Goal: Transaction & Acquisition: Book appointment/travel/reservation

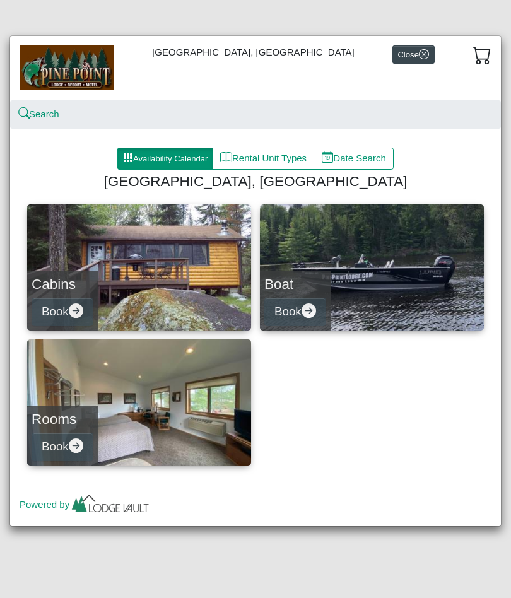
click at [122, 265] on link "Cabins Book" at bounding box center [139, 267] width 224 height 126
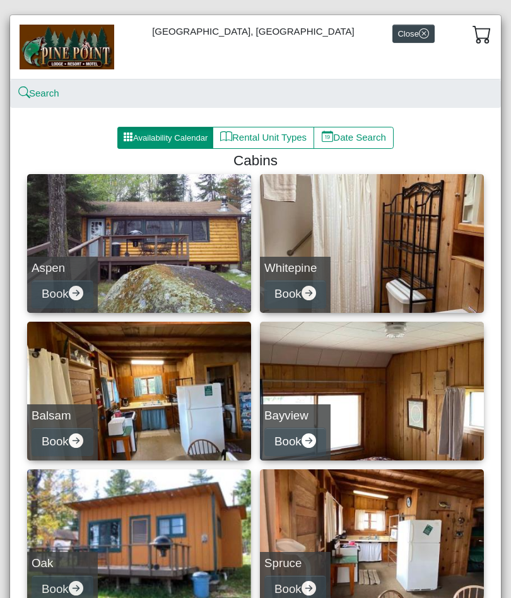
scroll to position [8, 0]
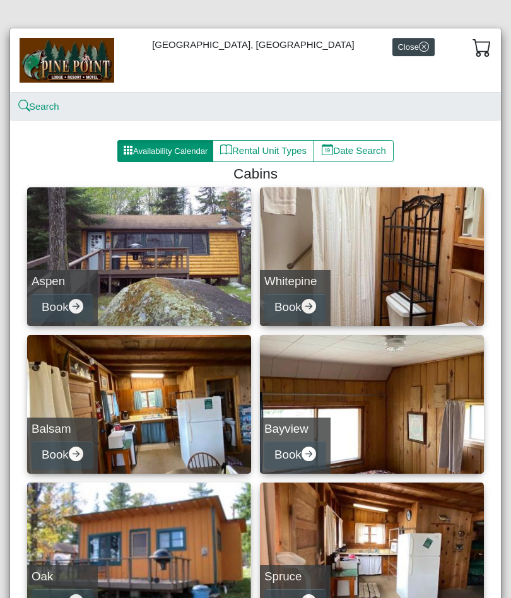
click at [149, 261] on link "Aspen Book" at bounding box center [139, 256] width 224 height 139
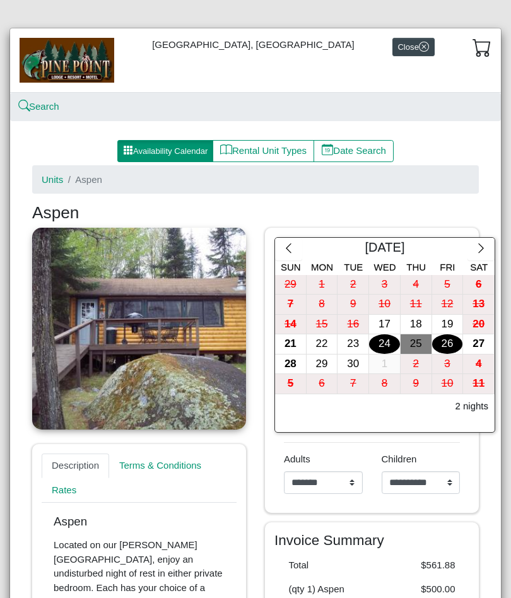
click at [482, 246] on icon "chevron right" at bounding box center [480, 247] width 5 height 9
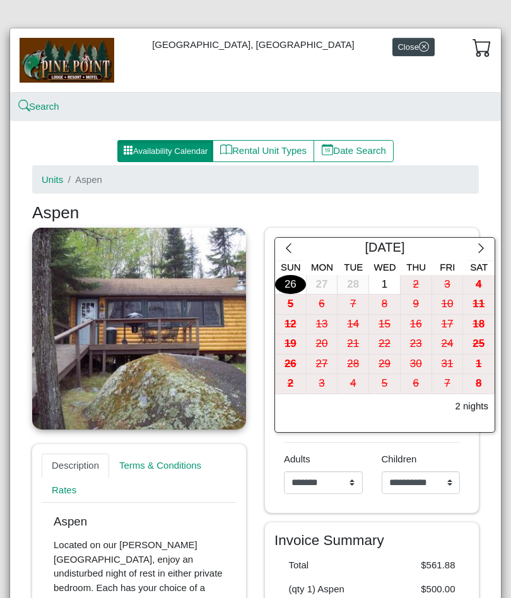
click at [483, 245] on icon "chevron right" at bounding box center [481, 248] width 12 height 12
click at [484, 244] on icon "chevron right" at bounding box center [481, 248] width 12 height 12
click at [484, 250] on icon "chevron right" at bounding box center [481, 248] width 12 height 12
click at [483, 250] on icon "chevron right" at bounding box center [481, 248] width 12 height 12
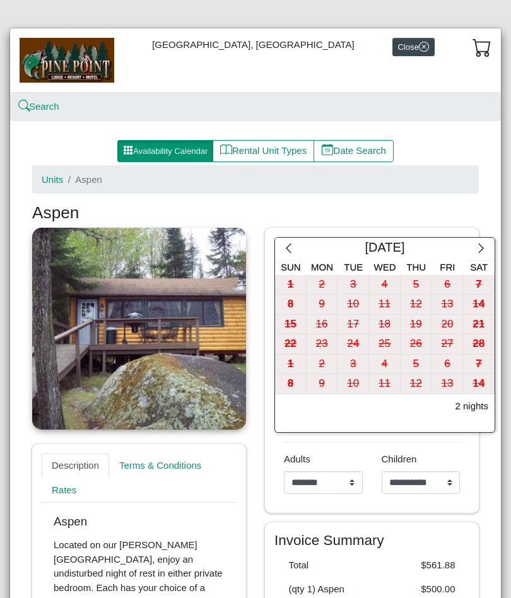
click at [483, 250] on icon "chevron right" at bounding box center [481, 248] width 12 height 12
click at [482, 245] on icon "chevron right" at bounding box center [481, 248] width 12 height 12
click at [487, 248] on button "button" at bounding box center [480, 249] width 27 height 23
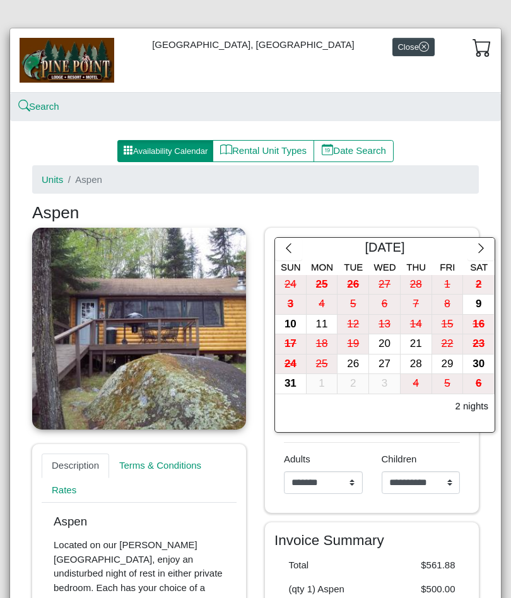
click at [483, 246] on icon "chevron right" at bounding box center [481, 248] width 12 height 12
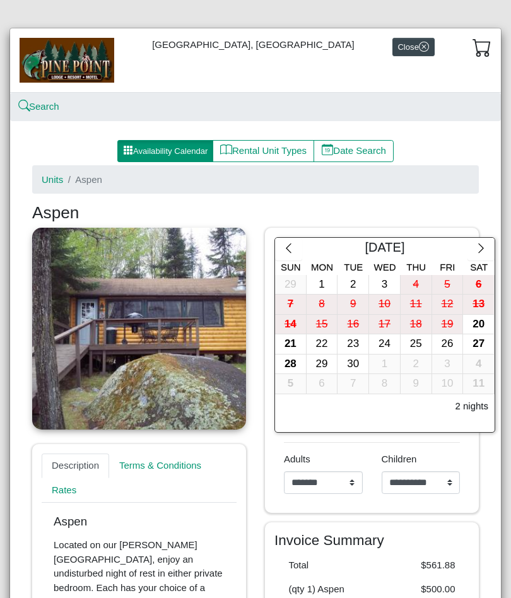
click at [487, 248] on button "button" at bounding box center [480, 249] width 27 height 23
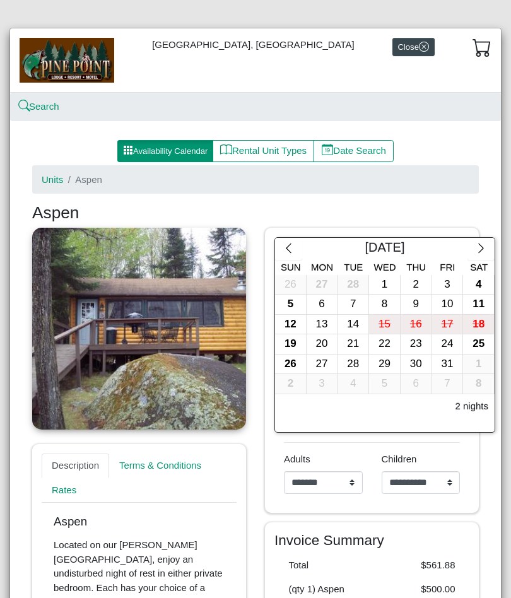
click at [487, 248] on button "button" at bounding box center [480, 249] width 27 height 23
click at [485, 247] on icon "chevron right" at bounding box center [481, 248] width 12 height 12
click at [484, 246] on icon "chevron right" at bounding box center [481, 248] width 12 height 12
click at [290, 245] on icon "chevron left" at bounding box center [289, 248] width 12 height 12
click at [448, 303] on div "11" at bounding box center [447, 305] width 31 height 20
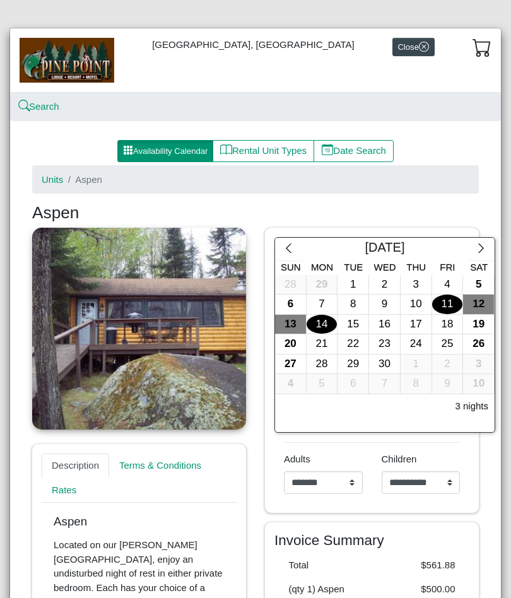
click at [324, 328] on div "14" at bounding box center [321, 325] width 31 height 20
click at [358, 483] on select "**********" at bounding box center [323, 482] width 79 height 23
select select "*"
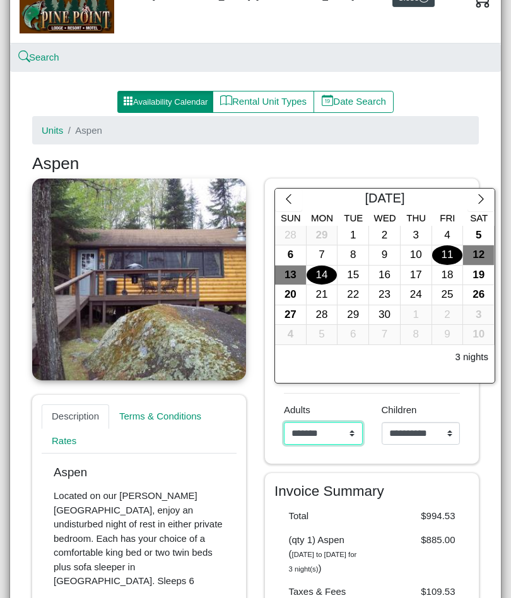
scroll to position [72, 0]
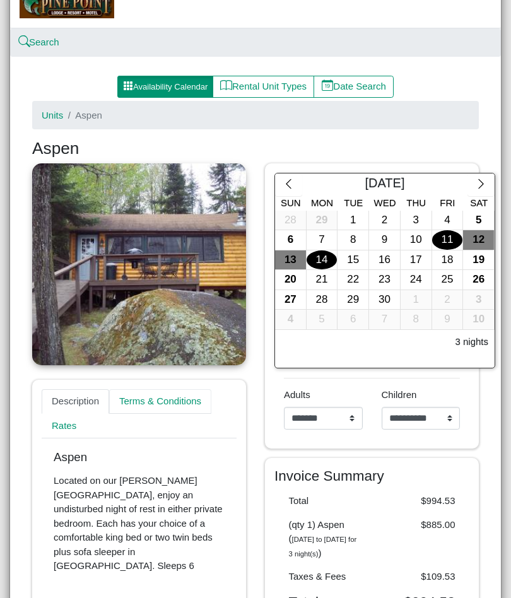
click at [165, 399] on link "Terms & Conditions" at bounding box center [160, 401] width 102 height 25
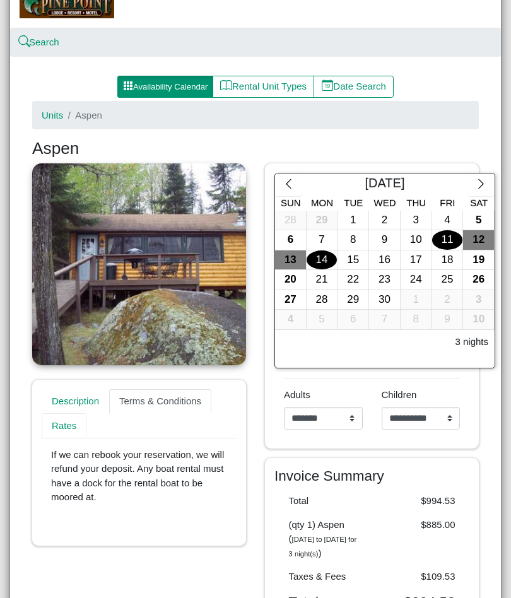
click at [73, 425] on link "Rates" at bounding box center [64, 425] width 45 height 25
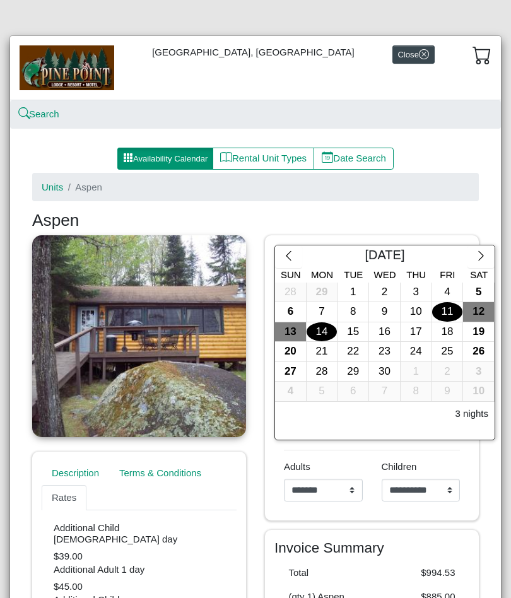
scroll to position [0, 0]
click at [269, 160] on button "Rental Unit Types" at bounding box center [264, 159] width 102 height 23
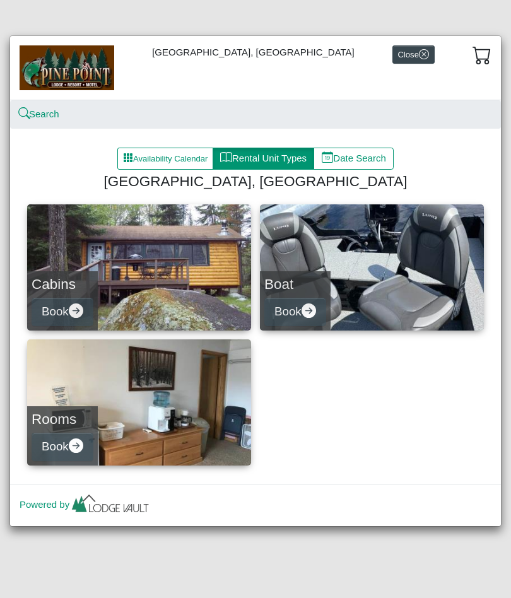
select select "*"
